Goal: Task Accomplishment & Management: Use online tool/utility

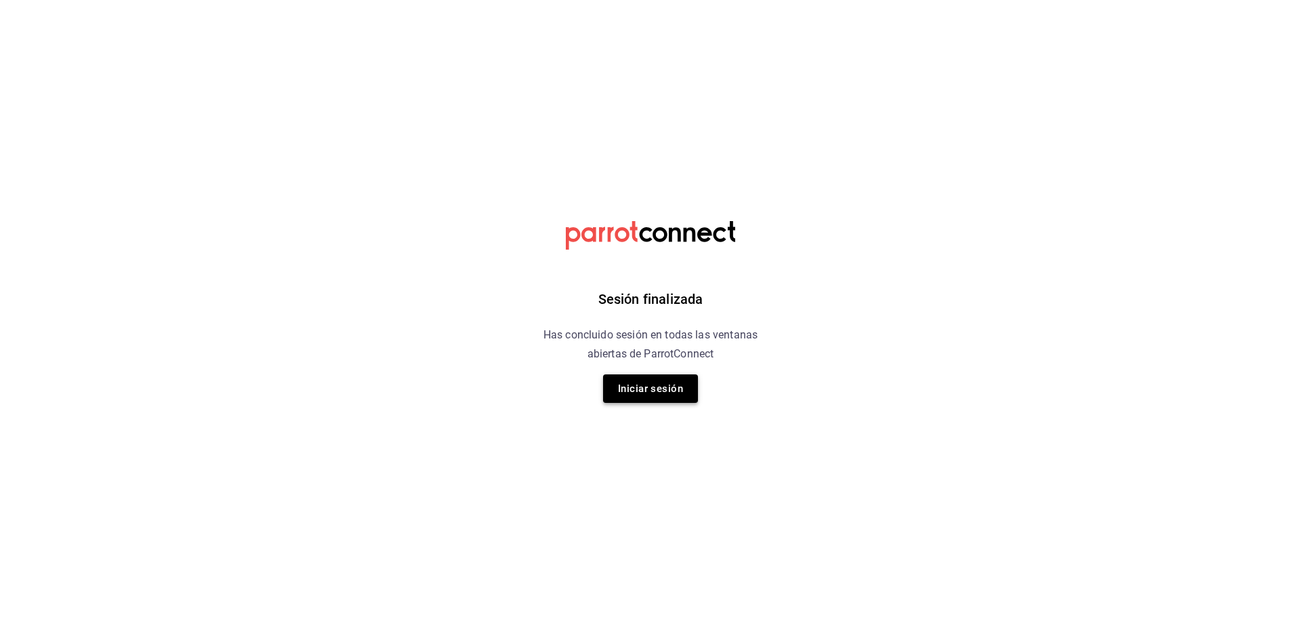
click at [663, 386] on button "Iniciar sesión" at bounding box center [650, 388] width 95 height 28
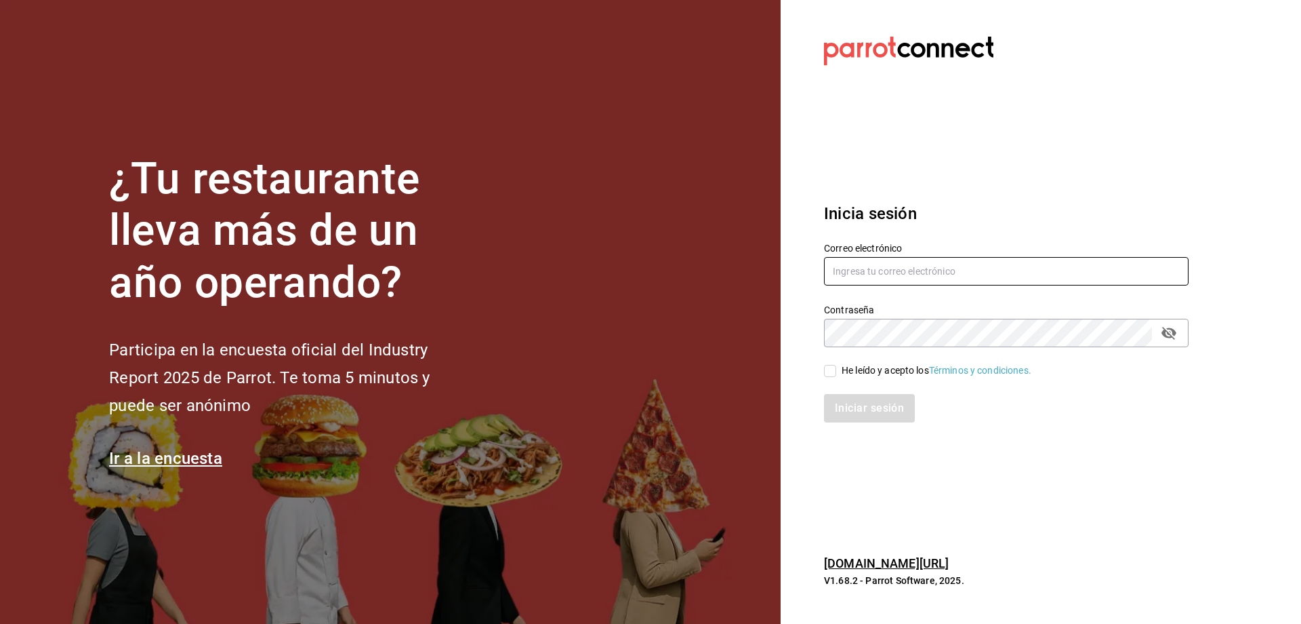
click at [895, 272] on input "text" at bounding box center [1006, 271] width 365 height 28
type input "contacto@maoza.com.mx"
click at [904, 364] on div "He leído y acepto los Términos y condiciones." at bounding box center [937, 370] width 190 height 14
click at [836, 365] on input "He leído y acepto los Términos y condiciones." at bounding box center [830, 371] width 12 height 12
checkbox input "true"
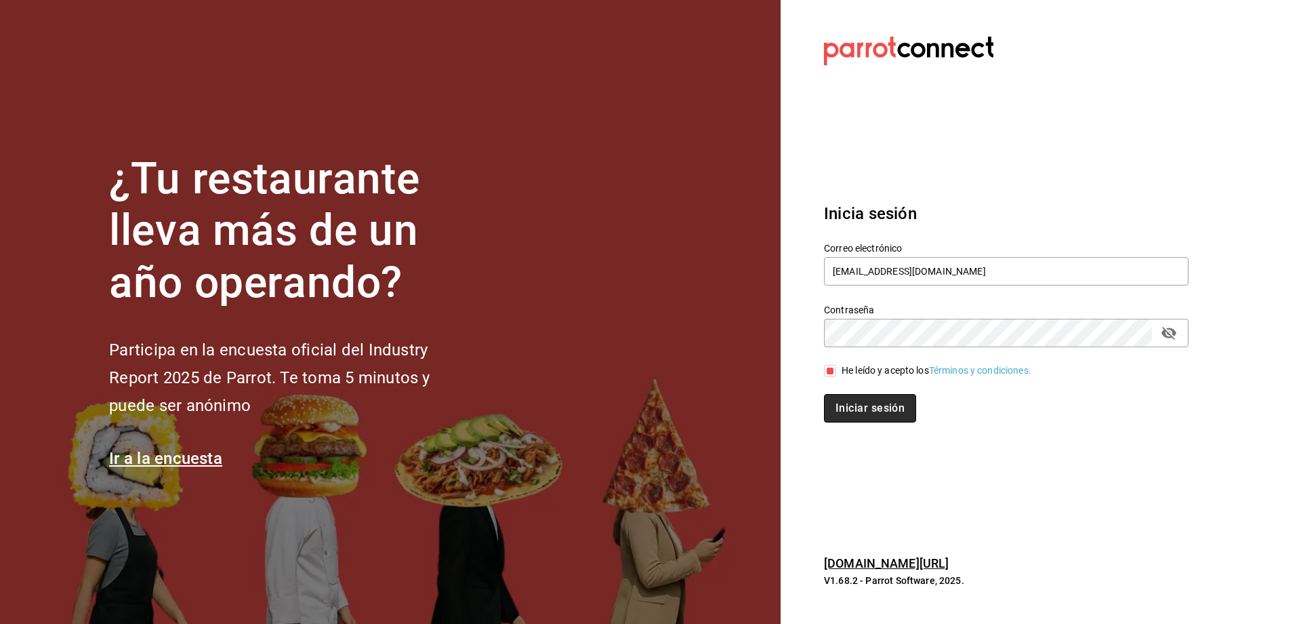
click at [895, 407] on button "Iniciar sesión" at bounding box center [870, 408] width 92 height 28
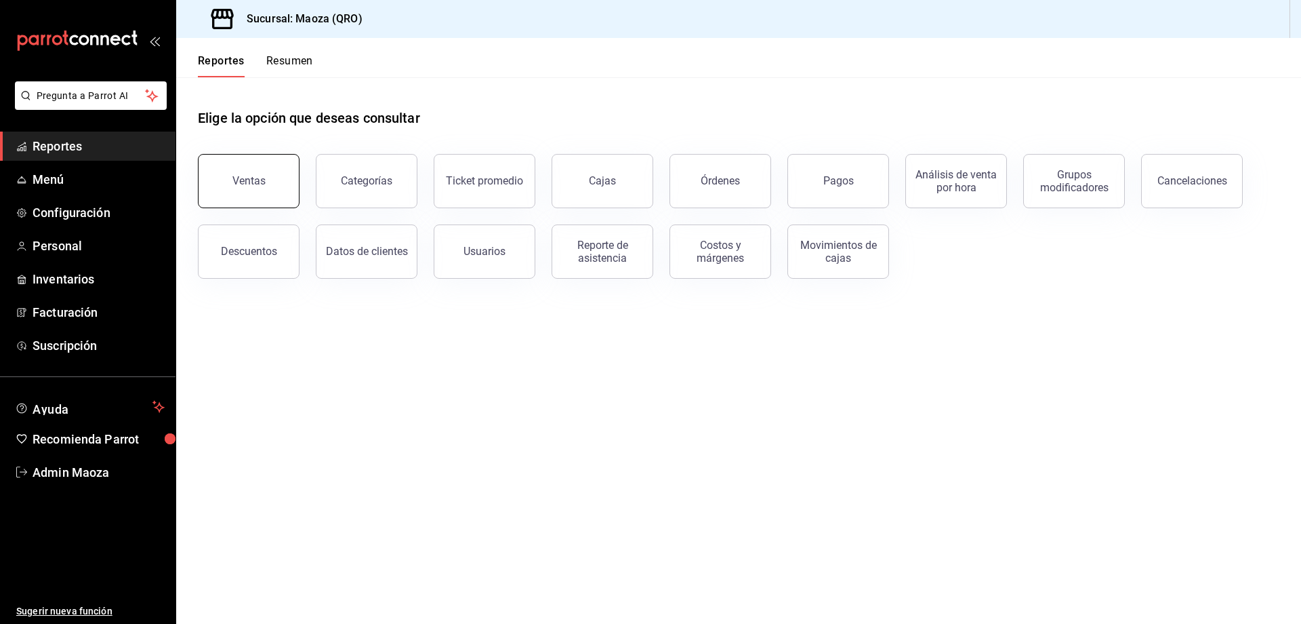
click at [270, 180] on button "Ventas" at bounding box center [249, 181] width 102 height 54
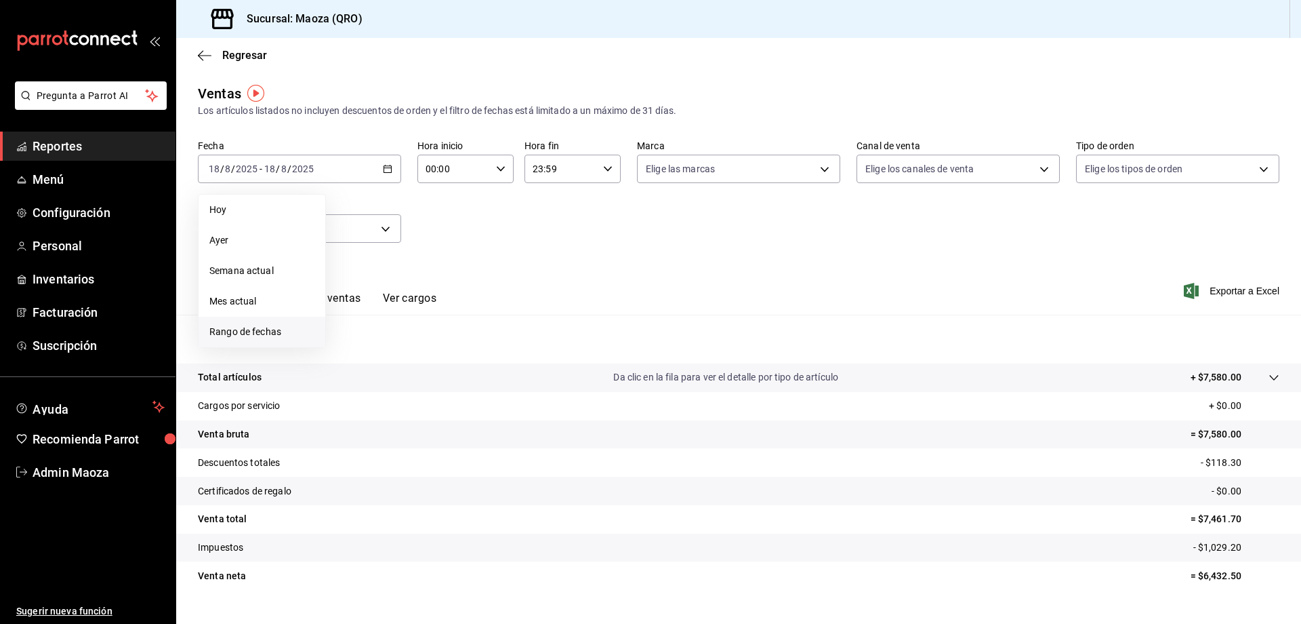
click at [248, 325] on span "Rango de fechas" at bounding box center [261, 332] width 105 height 14
click at [455, 254] on button "1" at bounding box center [451, 259] width 24 height 24
click at [500, 312] on button "17" at bounding box center [499, 318] width 24 height 24
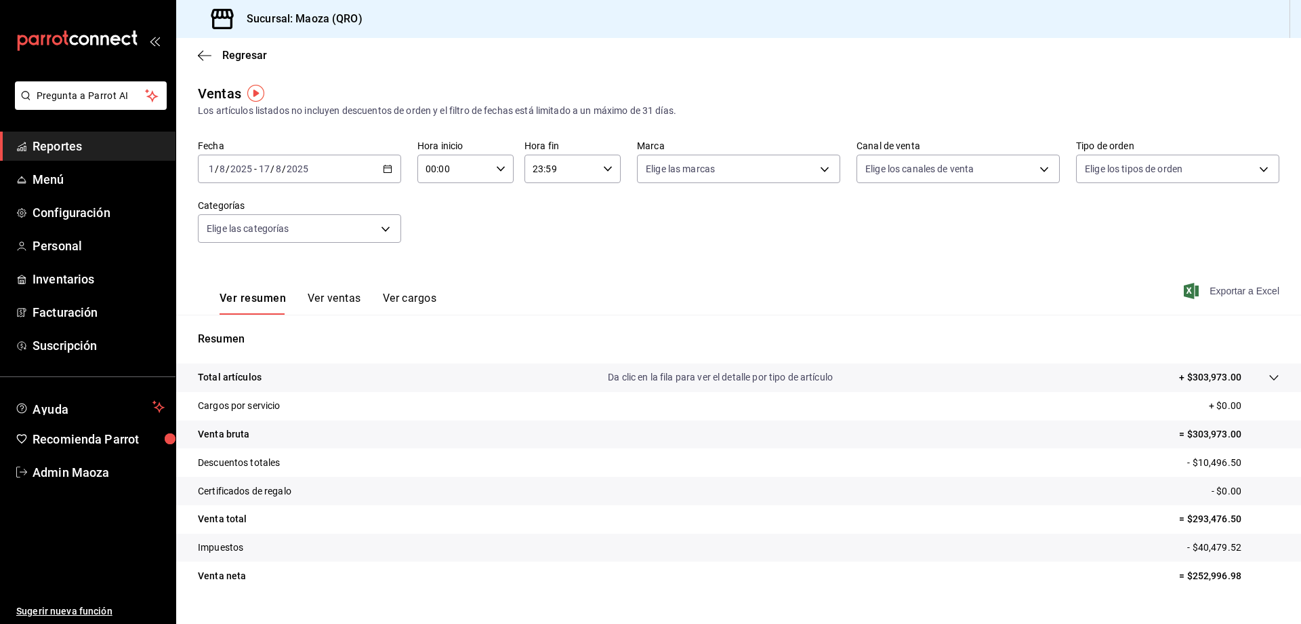
click at [1229, 283] on span "Exportar a Excel" at bounding box center [1233, 291] width 93 height 16
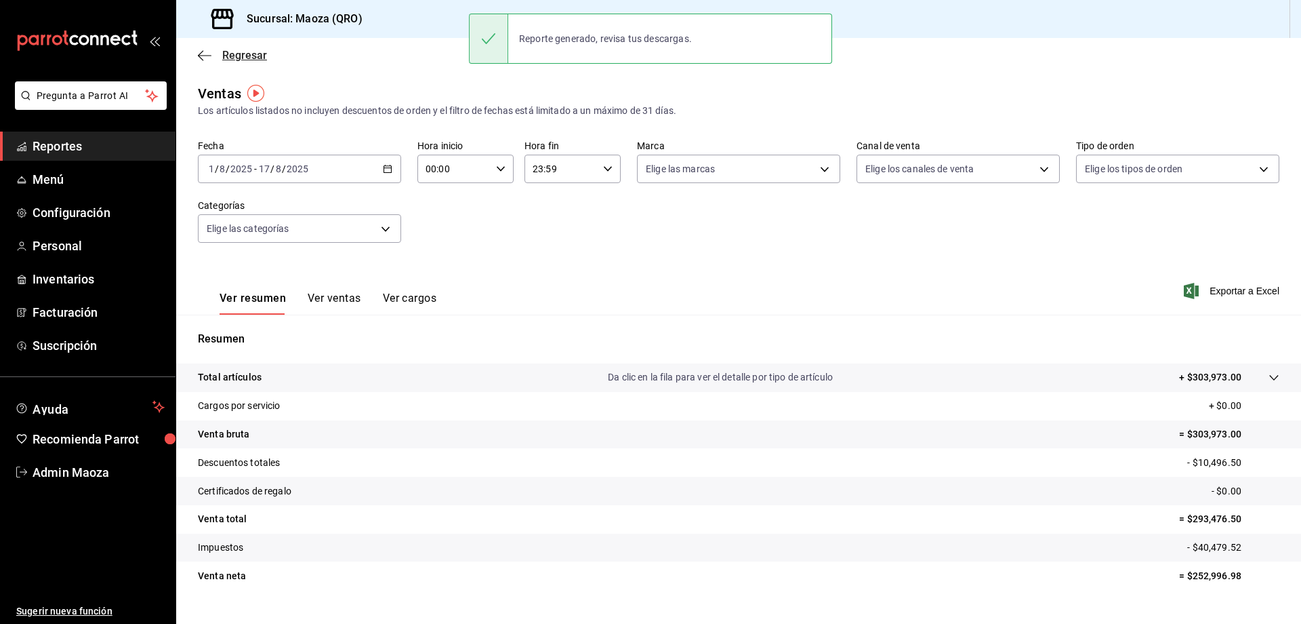
click at [205, 54] on icon "button" at bounding box center [205, 55] width 14 height 12
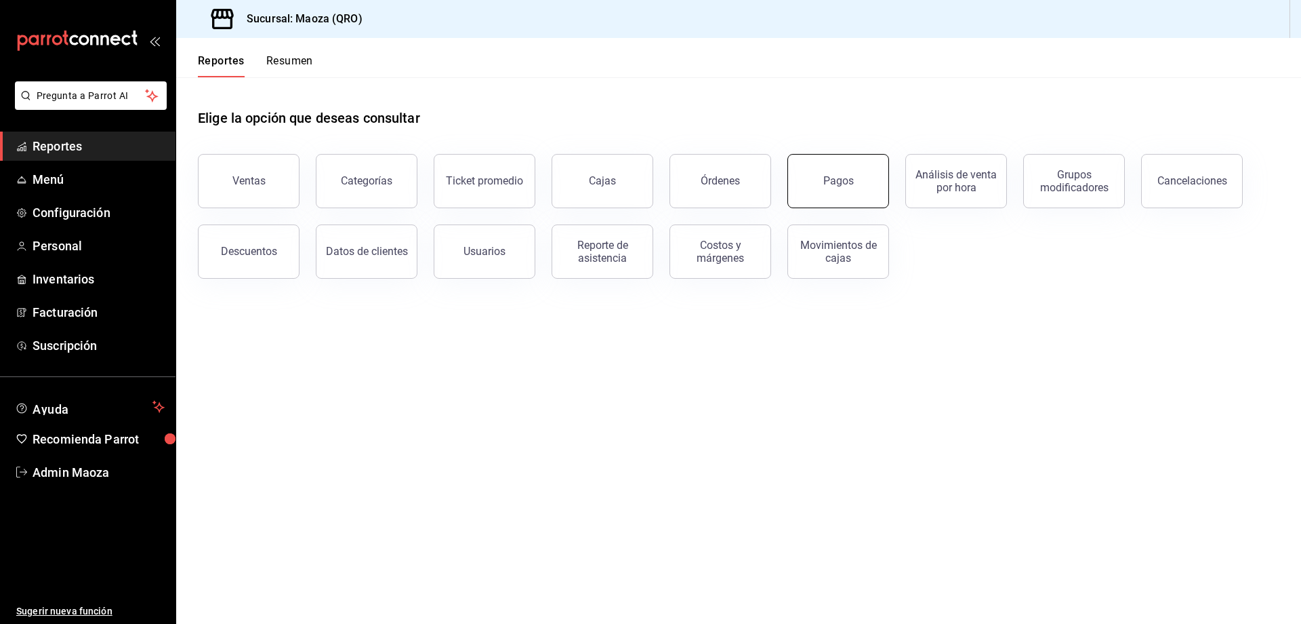
click at [857, 165] on button "Pagos" at bounding box center [839, 181] width 102 height 54
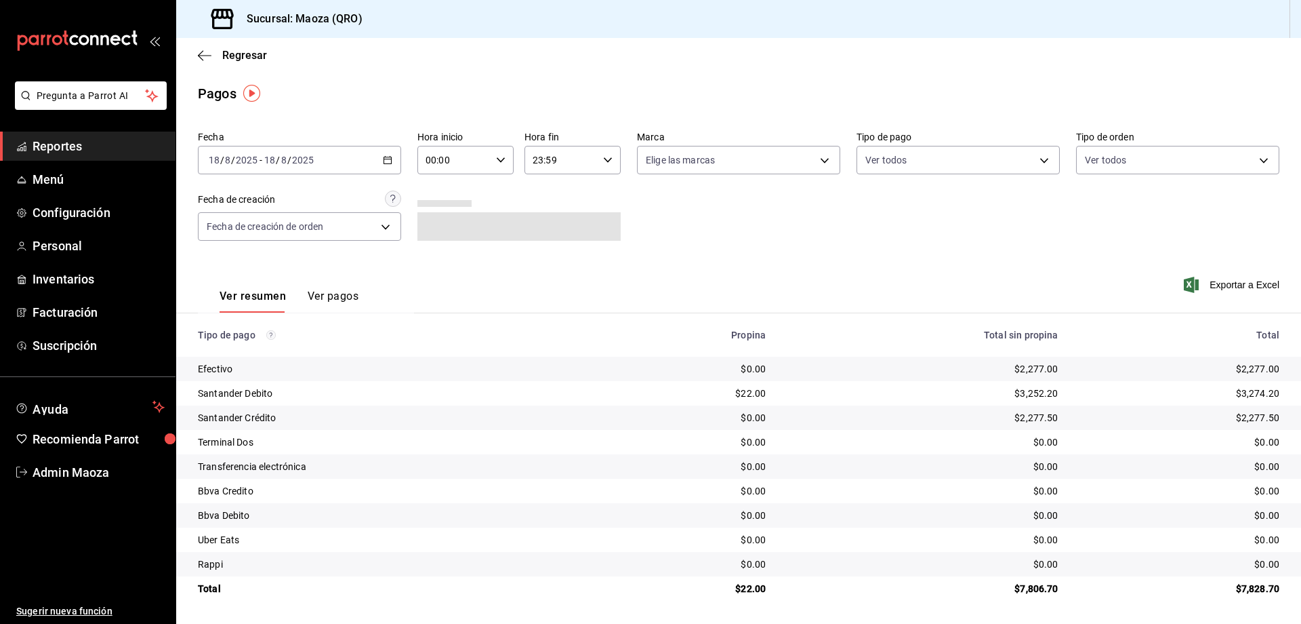
click at [388, 162] on icon "button" at bounding box center [387, 159] width 9 height 9
click at [258, 352] on span "Rango de fechas" at bounding box center [261, 353] width 105 height 14
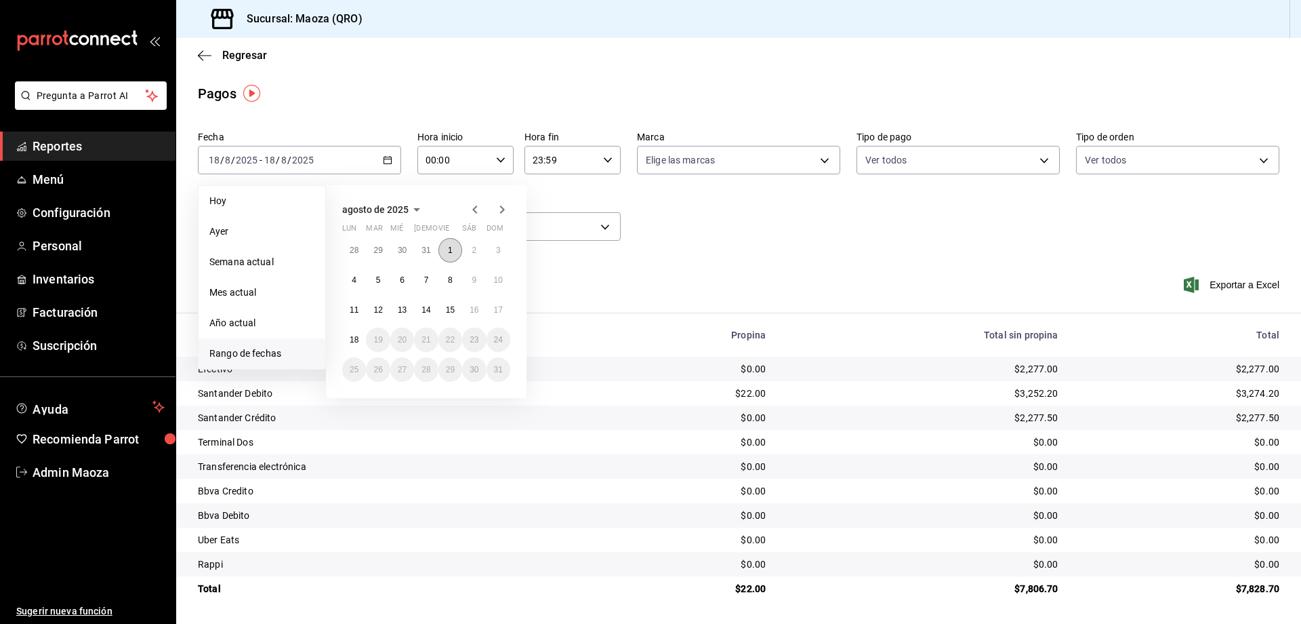
click at [451, 247] on abbr "1" at bounding box center [450, 249] width 5 height 9
click at [506, 309] on button "17" at bounding box center [499, 310] width 24 height 24
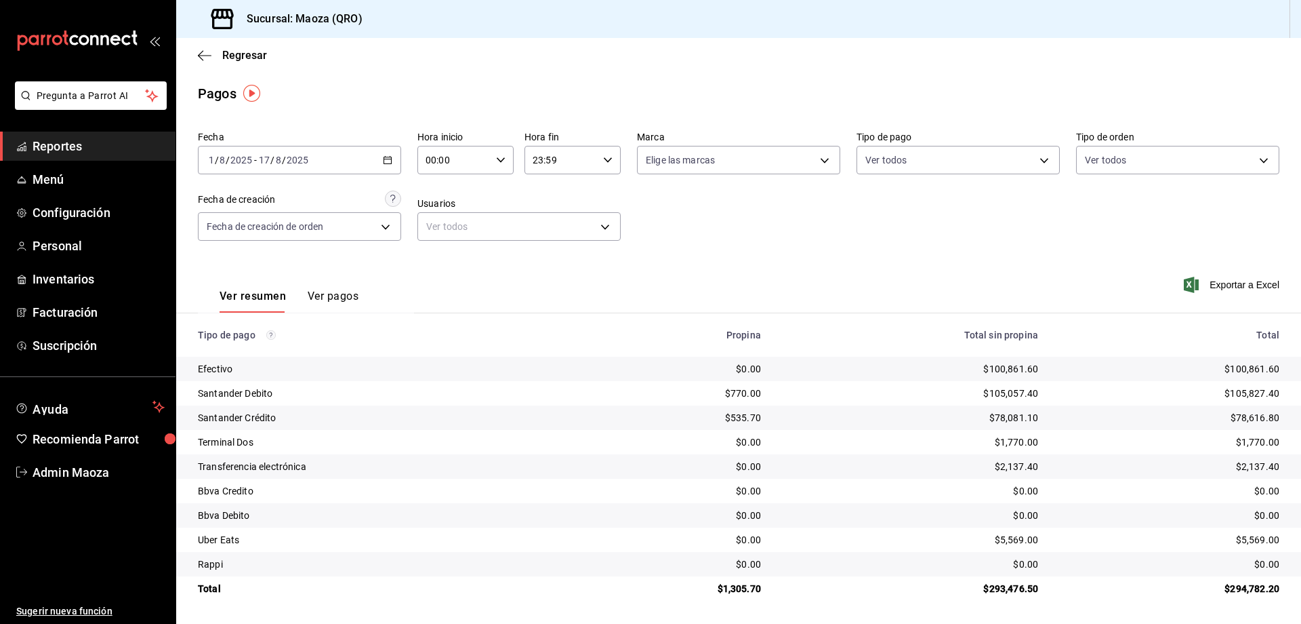
click at [1263, 275] on div "Exportar a Excel" at bounding box center [1172, 285] width 216 height 56
click at [1262, 285] on span "Exportar a Excel" at bounding box center [1233, 285] width 93 height 16
click at [243, 60] on span "Regresar" at bounding box center [244, 55] width 45 height 13
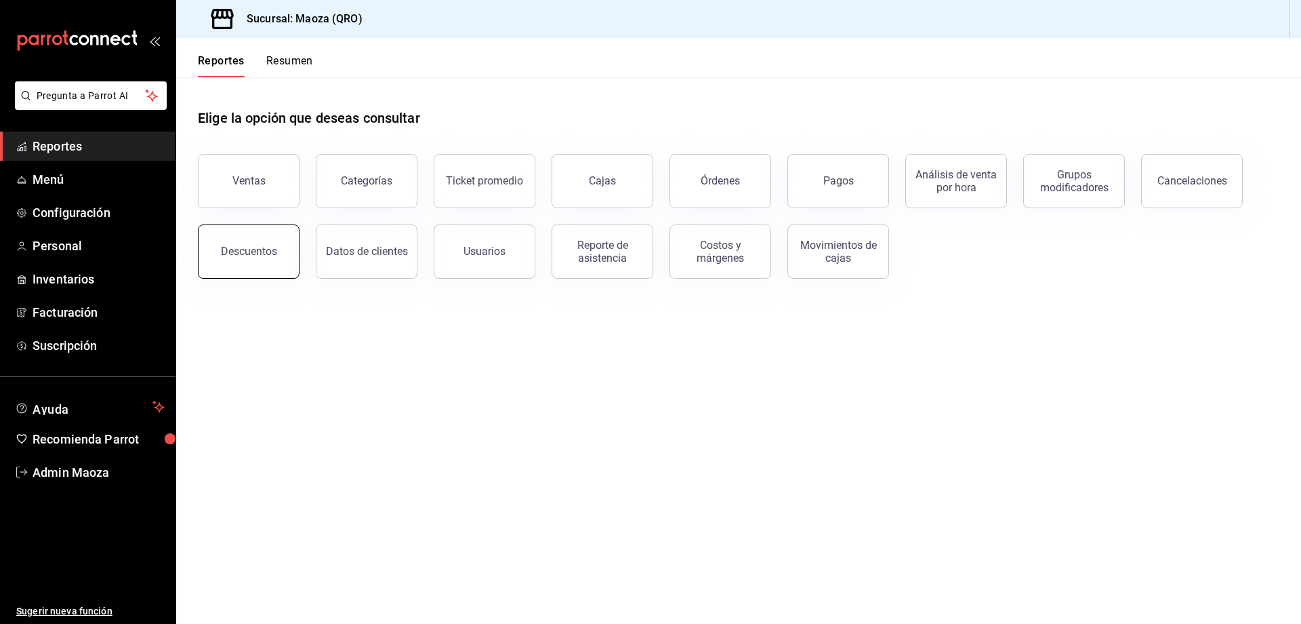
click at [234, 261] on button "Descuentos" at bounding box center [249, 251] width 102 height 54
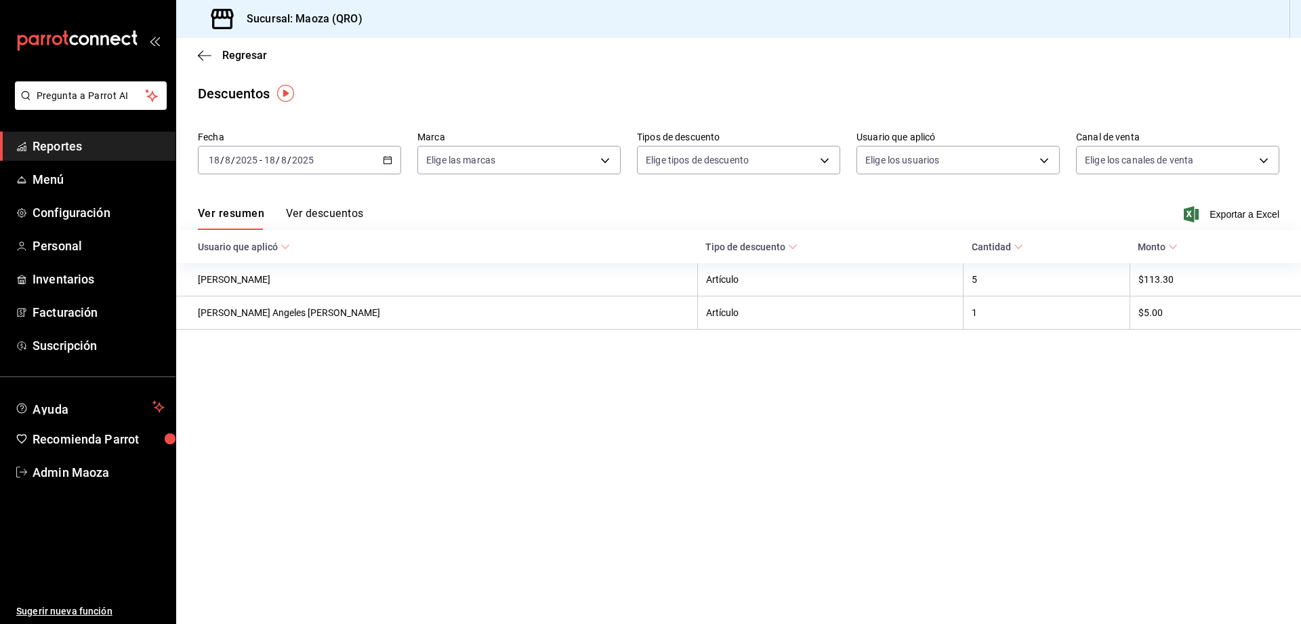
click at [320, 221] on button "Ver descuentos" at bounding box center [324, 218] width 77 height 23
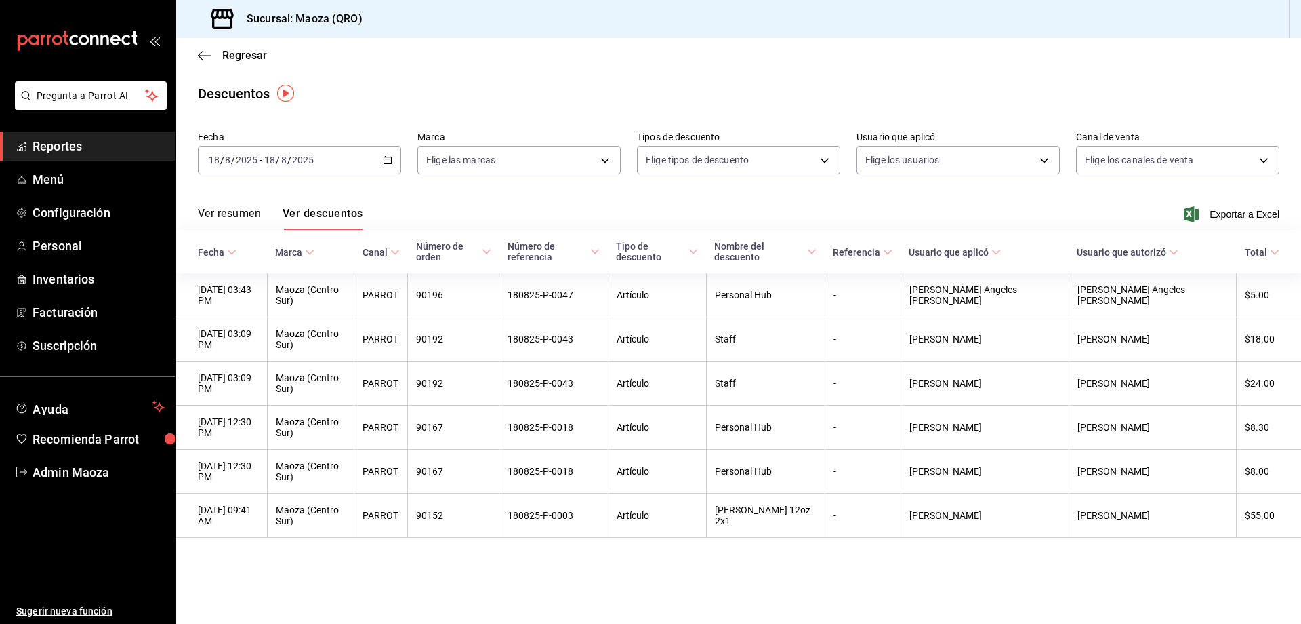
click at [388, 161] on icon "button" at bounding box center [387, 159] width 9 height 9
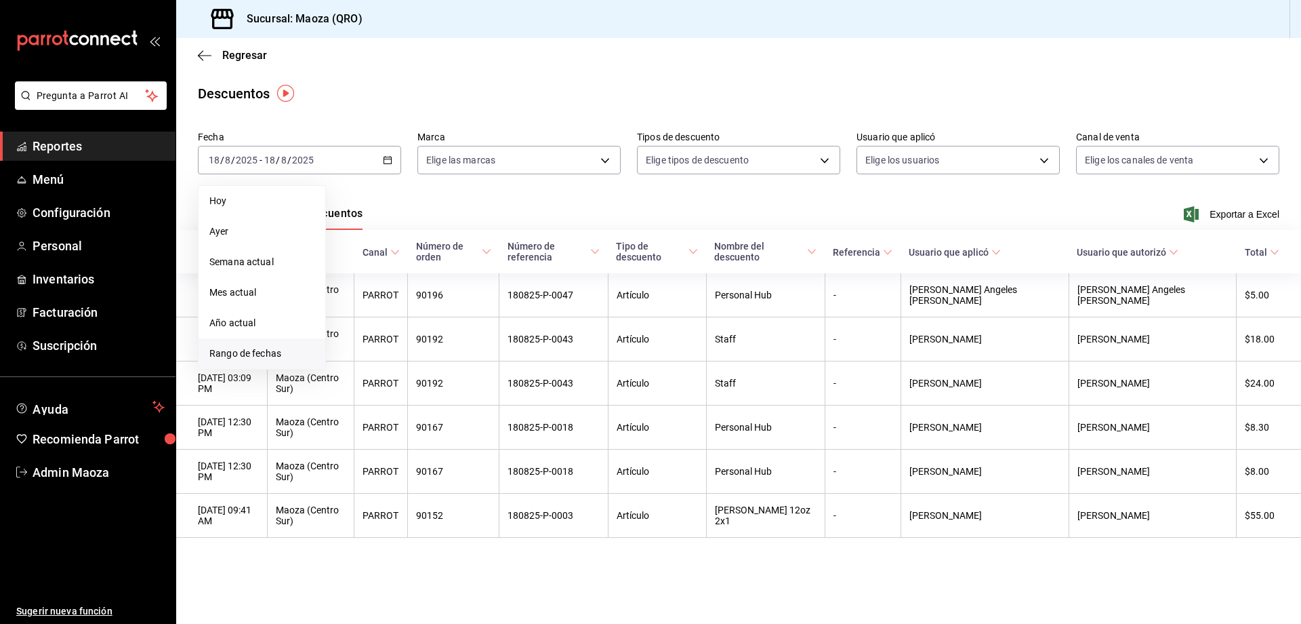
click at [271, 355] on span "Rango de fechas" at bounding box center [261, 353] width 105 height 14
click at [447, 251] on button "1" at bounding box center [451, 250] width 24 height 24
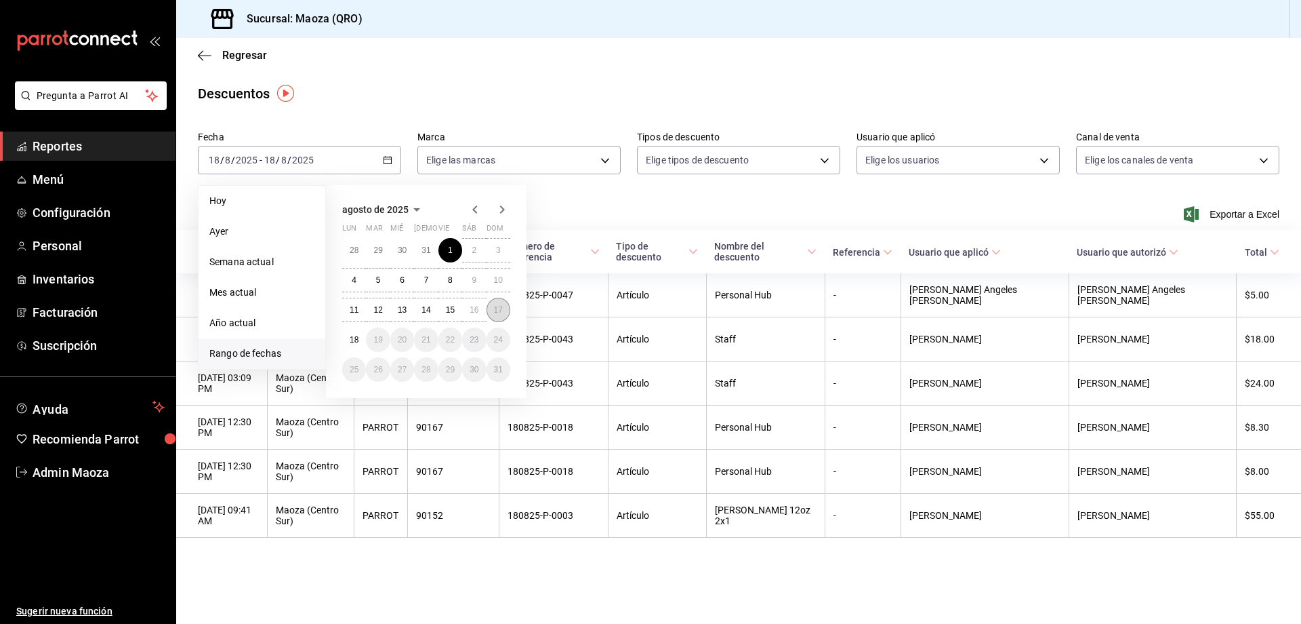
click at [502, 312] on abbr "17" at bounding box center [498, 309] width 9 height 9
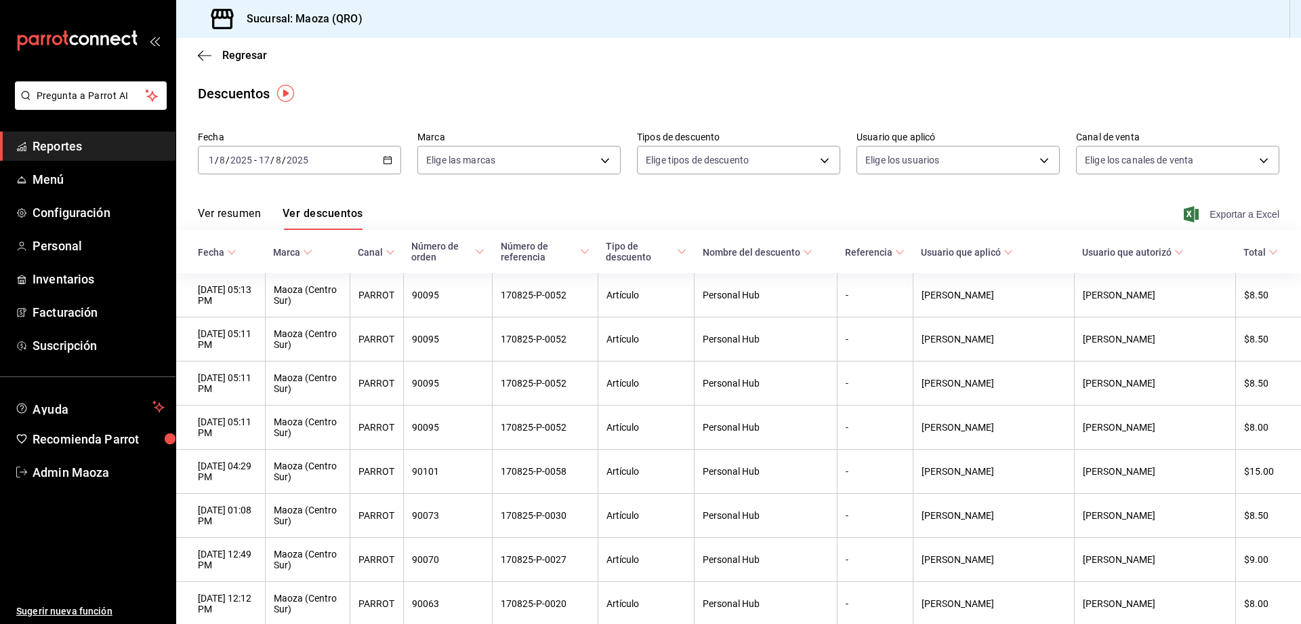
click at [1236, 214] on span "Exportar a Excel" at bounding box center [1233, 214] width 93 height 16
